Goal: Information Seeking & Learning: Learn about a topic

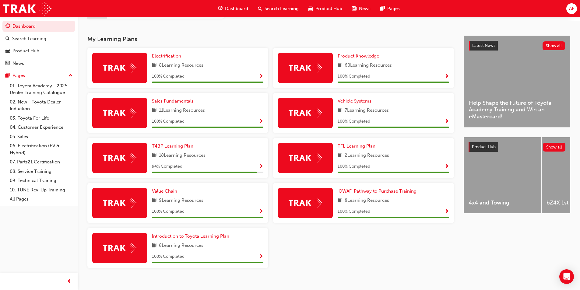
scroll to position [115, 0]
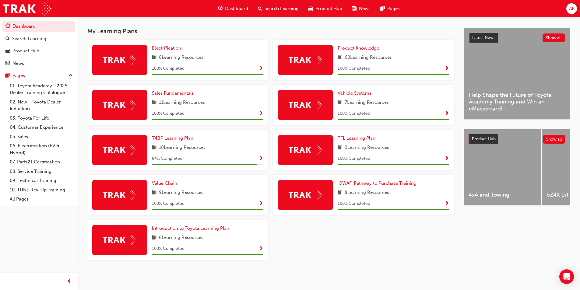
click at [172, 140] on span "T4BP Learning Plan" at bounding box center [172, 137] width 41 height 5
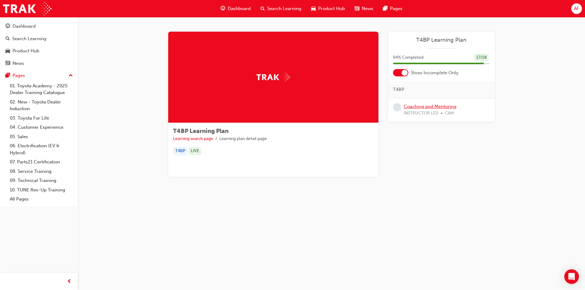
click at [420, 107] on link "Coaching and Mentoring" at bounding box center [429, 106] width 53 height 5
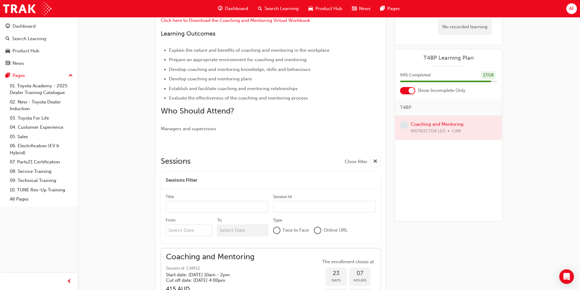
scroll to position [30, 0]
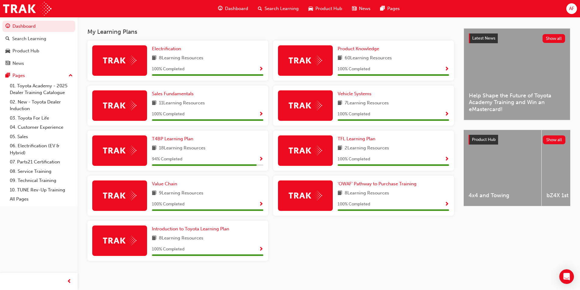
scroll to position [115, 0]
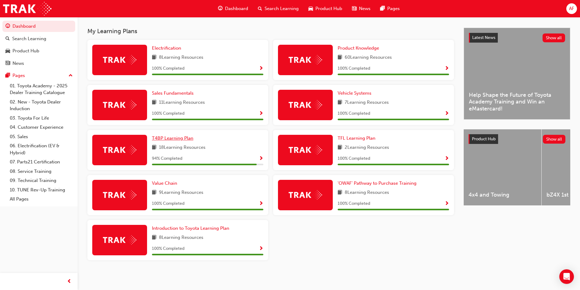
click at [168, 139] on span "T4BP Learning Plan" at bounding box center [172, 137] width 41 height 5
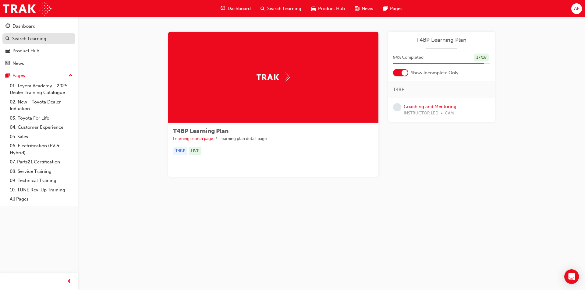
click at [26, 37] on div "Search Learning" at bounding box center [29, 38] width 34 height 7
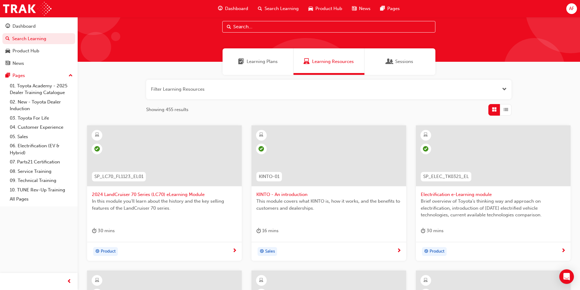
scroll to position [30, 0]
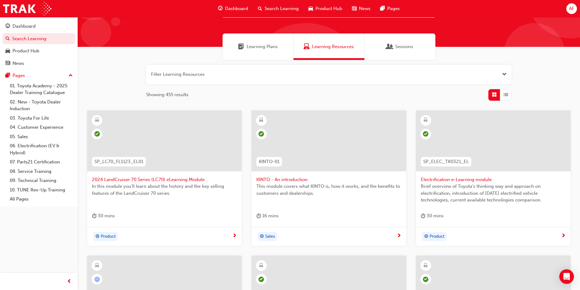
click at [235, 6] on span "Dashboard" at bounding box center [236, 8] width 23 height 7
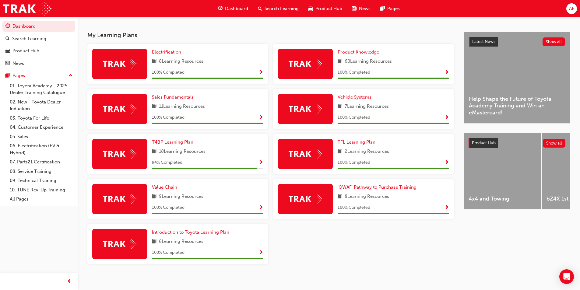
scroll to position [115, 0]
